Goal: Communication & Community: Answer question/provide support

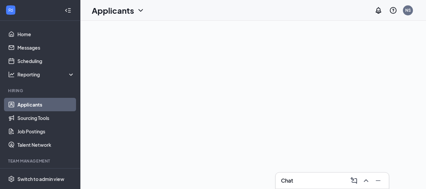
click at [106, 100] on div at bounding box center [252, 105] width 345 height 168
click at [290, 178] on h3 "Chat" at bounding box center [287, 180] width 12 height 7
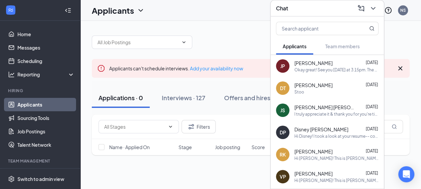
scroll to position [15, 0]
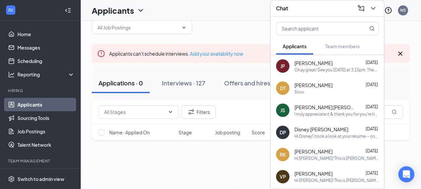
click at [335, 68] on div "Okay great! See you [DATE] at 3:15pm. The address is: [STREET_ADDRESS]" at bounding box center [336, 70] width 84 height 6
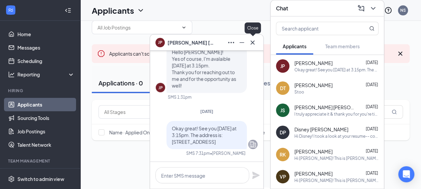
click at [251, 44] on icon "Cross" at bounding box center [252, 42] width 8 height 8
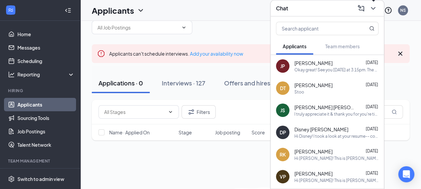
click at [371, 8] on icon "ChevronDown" at bounding box center [373, 8] width 8 height 8
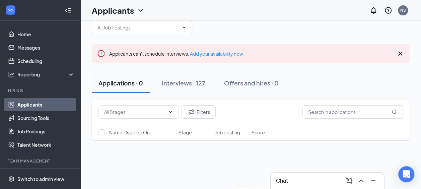
click at [294, 177] on div "Chat" at bounding box center [327, 180] width 102 height 11
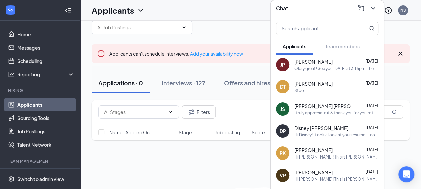
scroll to position [1, 0]
click at [309, 66] on div "Okay great! See you [DATE] at 3:15pm. The address is: [STREET_ADDRESS]" at bounding box center [336, 69] width 84 height 6
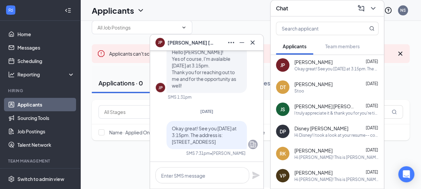
scroll to position [48, 0]
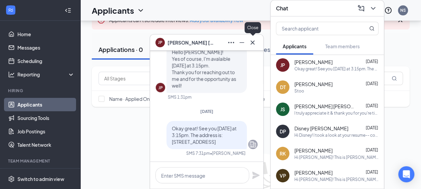
click at [251, 40] on icon "Cross" at bounding box center [252, 42] width 8 height 8
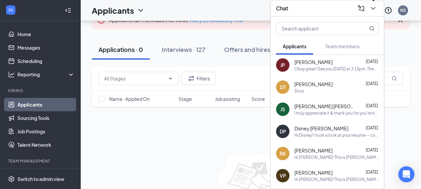
click at [368, 9] on button at bounding box center [373, 8] width 11 height 11
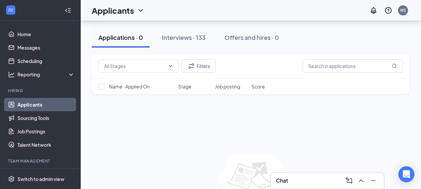
scroll to position [67, 0]
click at [309, 179] on div "Chat" at bounding box center [327, 180] width 102 height 11
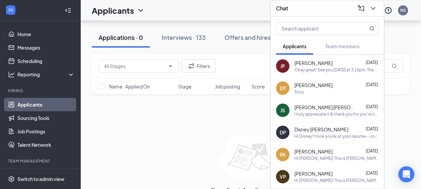
click at [322, 65] on span "[PERSON_NAME]" at bounding box center [313, 63] width 38 height 7
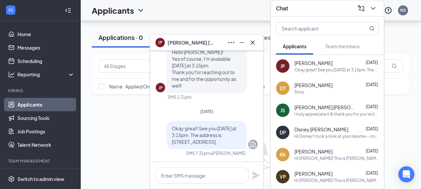
scroll to position [86, 0]
click at [254, 42] on icon "Cross" at bounding box center [252, 42] width 8 height 8
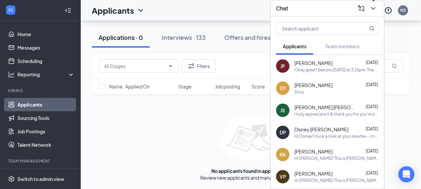
click at [371, 5] on icon "ChevronDown" at bounding box center [373, 8] width 8 height 8
click at [206, 142] on div "No applicants found in applications Review new applicants and manage next steps" at bounding box center [251, 148] width 318 height 65
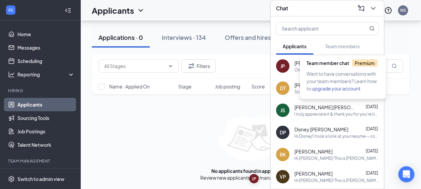
click at [327, 70] on div "Team member chat Premium" at bounding box center [343, 64] width 75 height 11
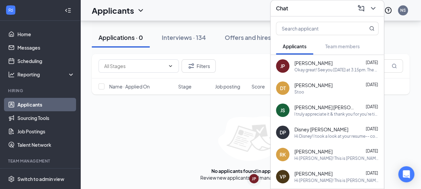
click at [239, 139] on img at bounding box center [250, 138] width 65 height 45
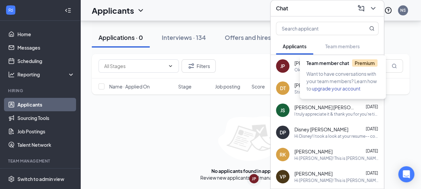
click at [319, 66] on span "Team member chat Premium" at bounding box center [341, 63] width 71 height 6
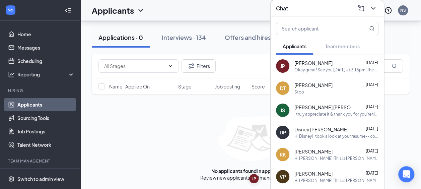
click at [298, 67] on div "Okay great! See you [DATE] at 3:15pm. The address is: [STREET_ADDRESS]" at bounding box center [336, 70] width 84 height 6
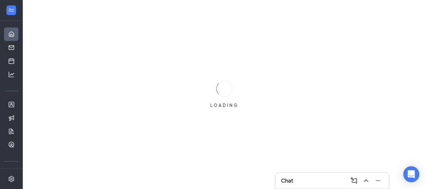
click at [295, 184] on div "Chat" at bounding box center [332, 180] width 102 height 11
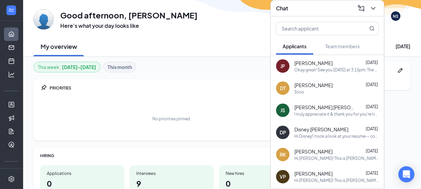
click at [319, 72] on div "JP [PERSON_NAME] [DATE] Okay great! See you [DATE] at 3:15pm. The address is: […" at bounding box center [327, 66] width 113 height 22
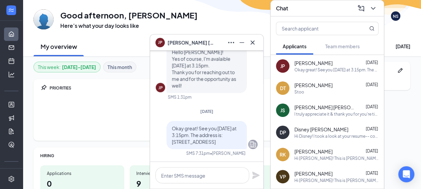
scroll to position [-98, 0]
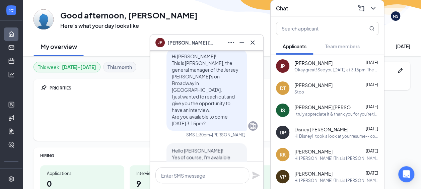
click at [177, 43] on span "[PERSON_NAME]" at bounding box center [190, 42] width 47 height 7
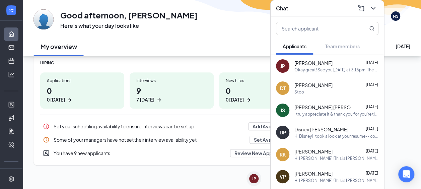
scroll to position [96, 0]
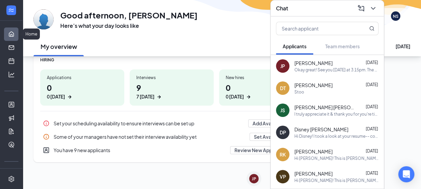
click at [17, 31] on link "Home" at bounding box center [20, 33] width 7 height 13
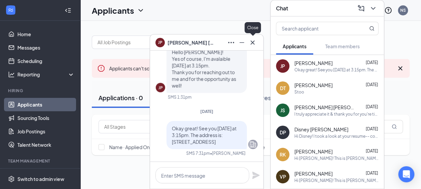
click at [252, 45] on icon "Cross" at bounding box center [252, 42] width 8 height 8
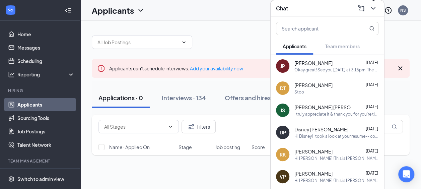
click at [370, 10] on icon "ChevronDown" at bounding box center [373, 8] width 8 height 8
